Goal: Find contact information: Find contact information

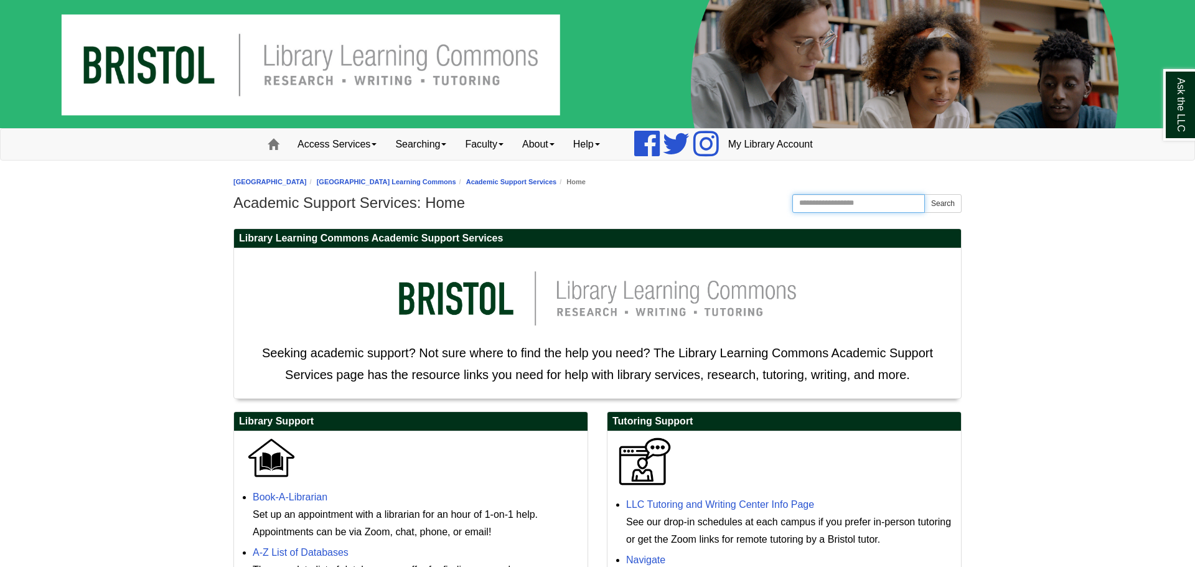
click at [889, 200] on input "Search the Website" at bounding box center [858, 203] width 133 height 19
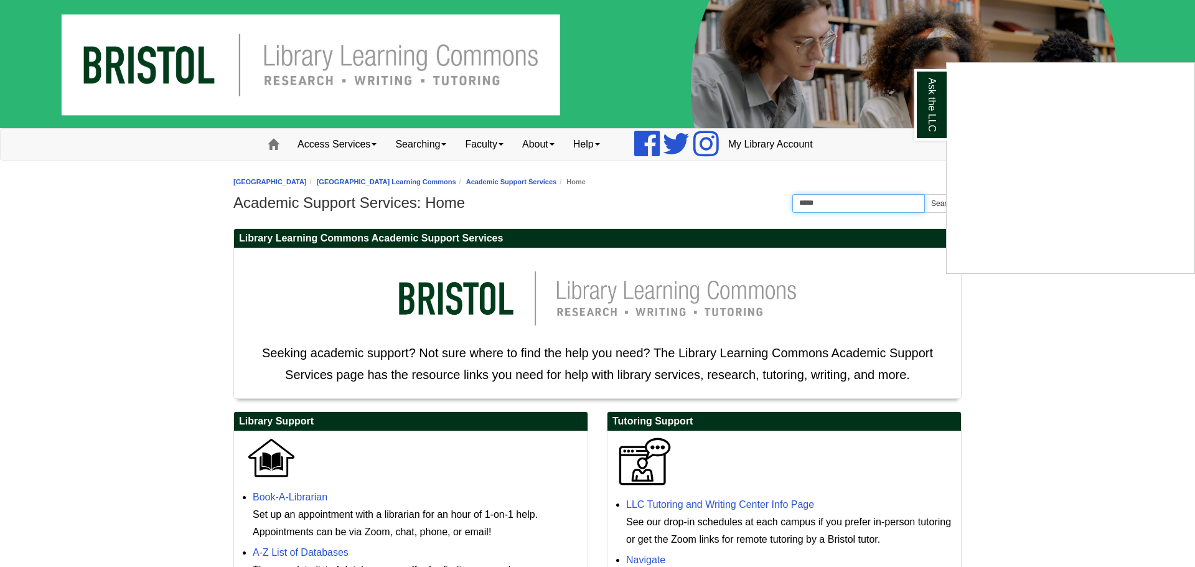
type input "*****"
click at [933, 203] on div "Ask the LLC" at bounding box center [597, 283] width 1195 height 567
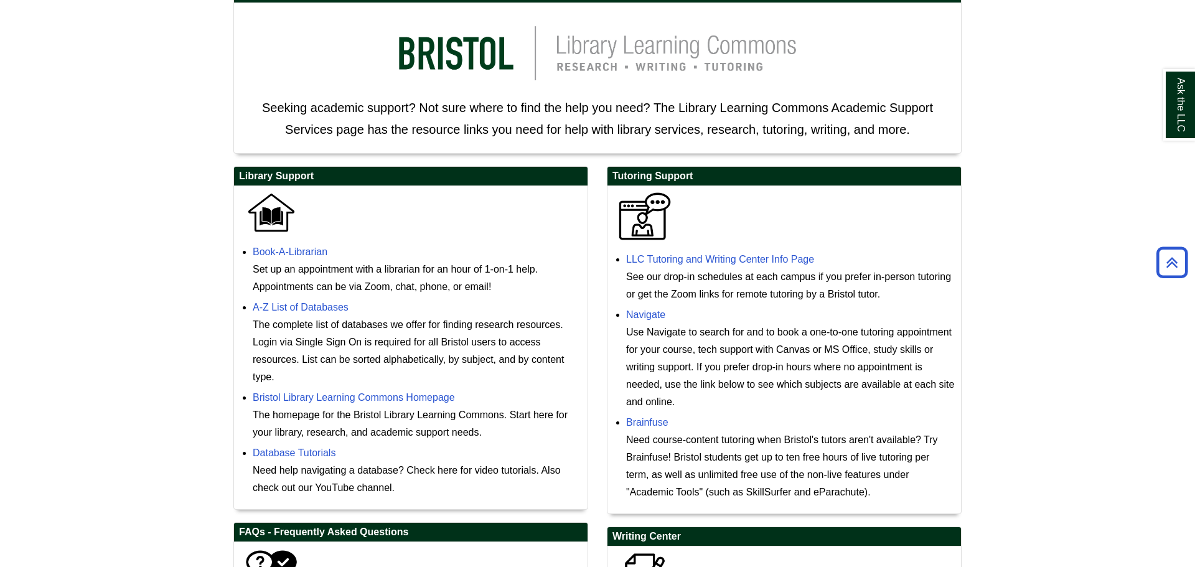
scroll to position [249, 0]
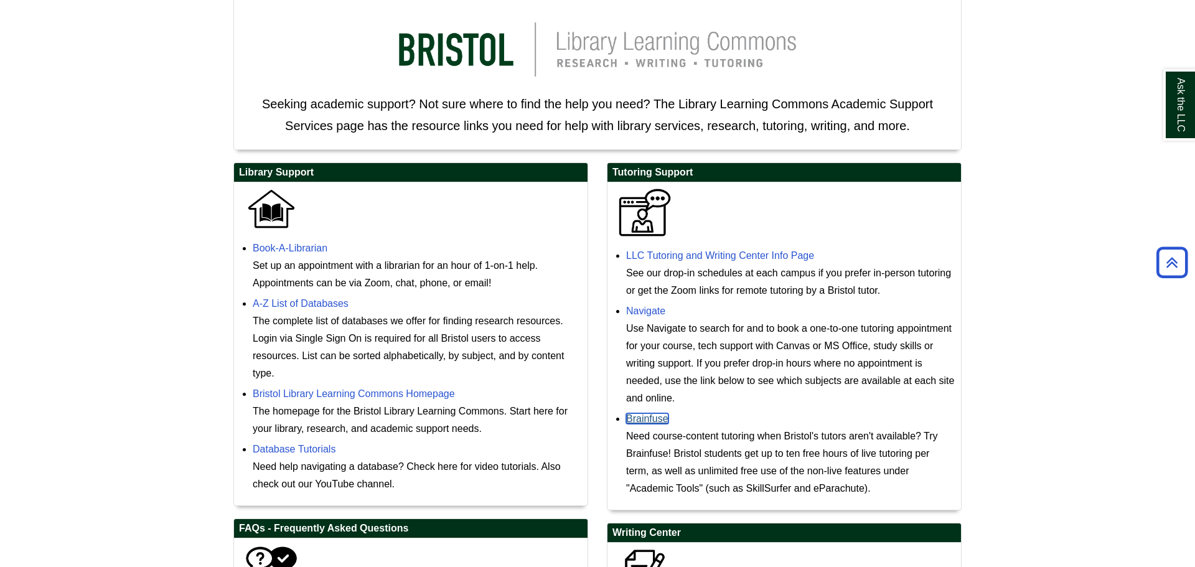
click at [657, 422] on link "Brainfuse" at bounding box center [647, 418] width 42 height 11
click at [766, 259] on link "LLC Tutoring and Writing Center Info Page" at bounding box center [720, 255] width 188 height 11
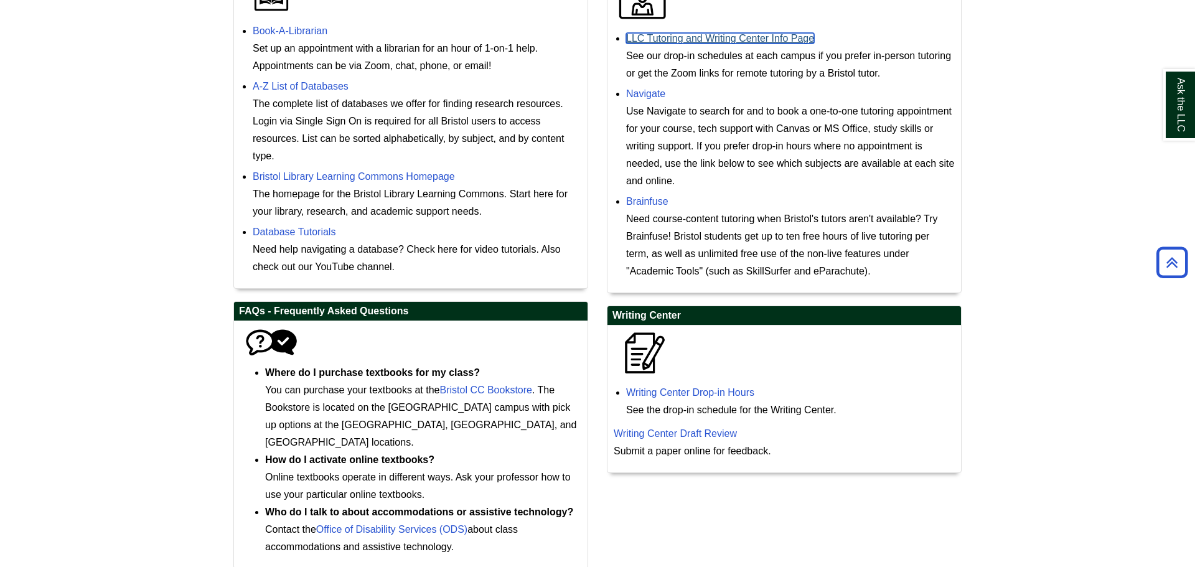
scroll to position [465, 0]
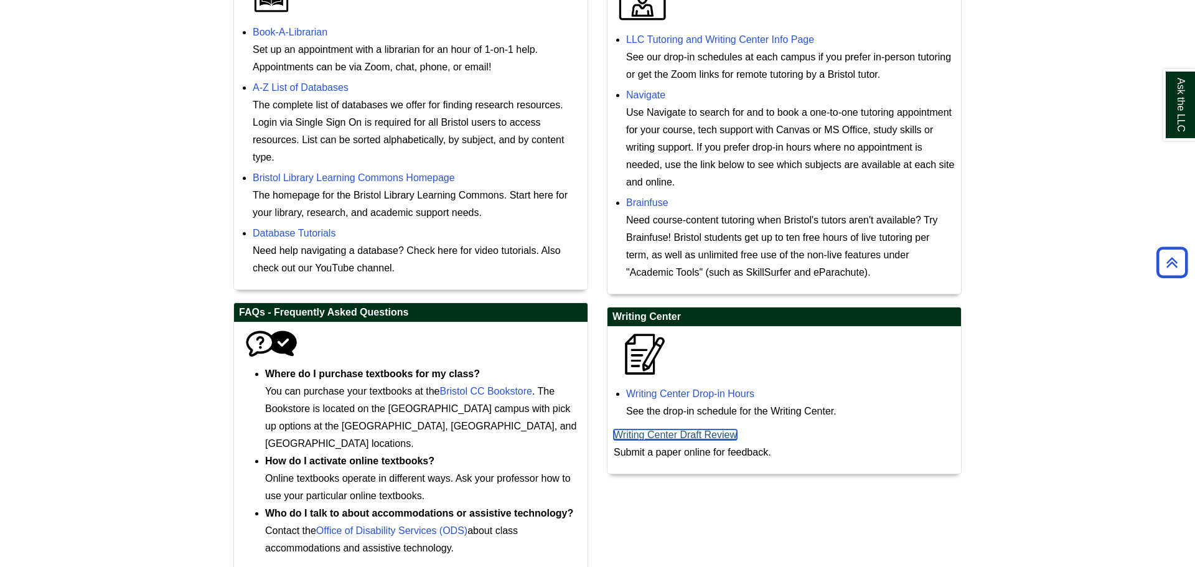
click at [693, 435] on link "Writing Center Draft Review" at bounding box center [674, 434] width 123 height 11
